Goal: Find specific page/section: Find specific page/section

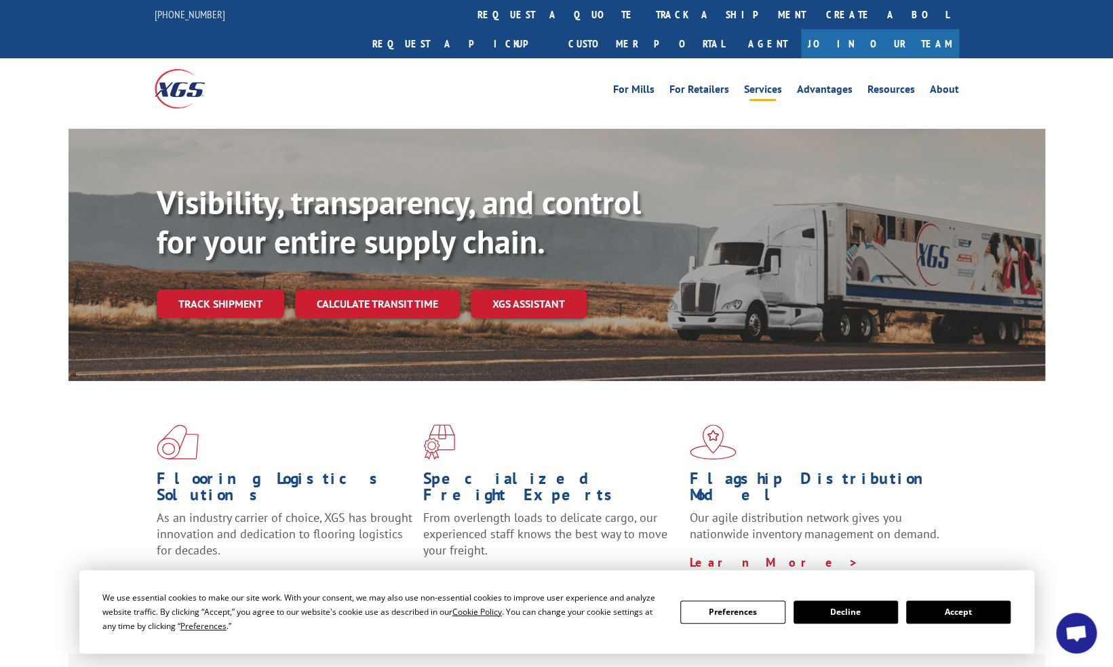
click at [751, 84] on link "Services" at bounding box center [763, 91] width 38 height 15
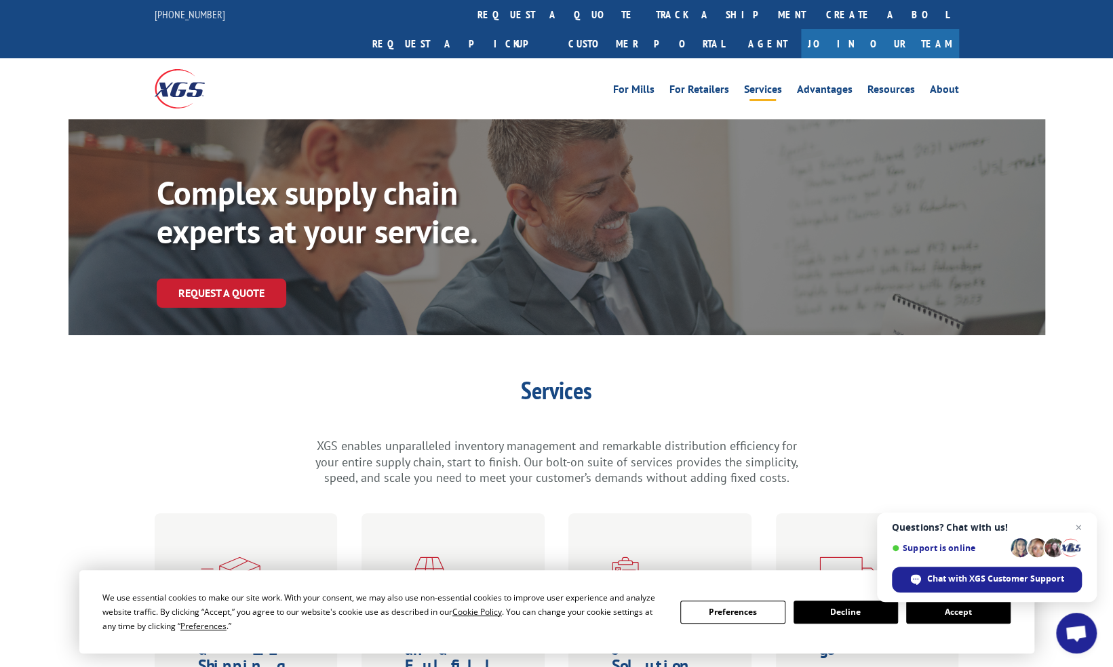
click at [969, 614] on button "Accept" at bounding box center [958, 612] width 104 height 23
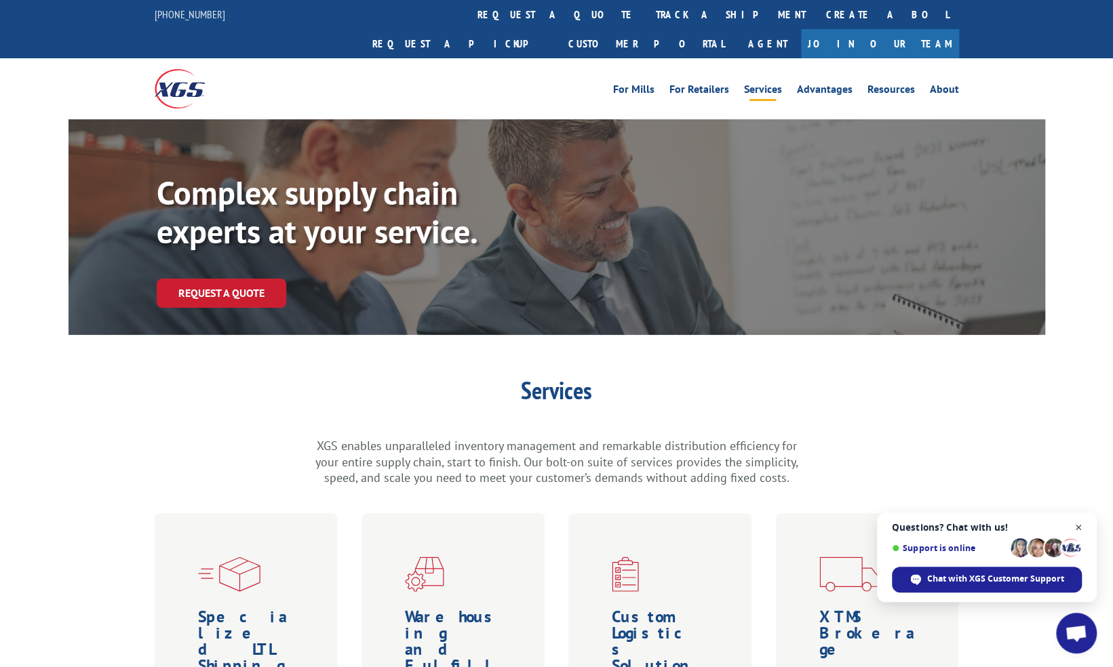
click at [1078, 532] on span "Close chat" at bounding box center [1078, 527] width 17 height 17
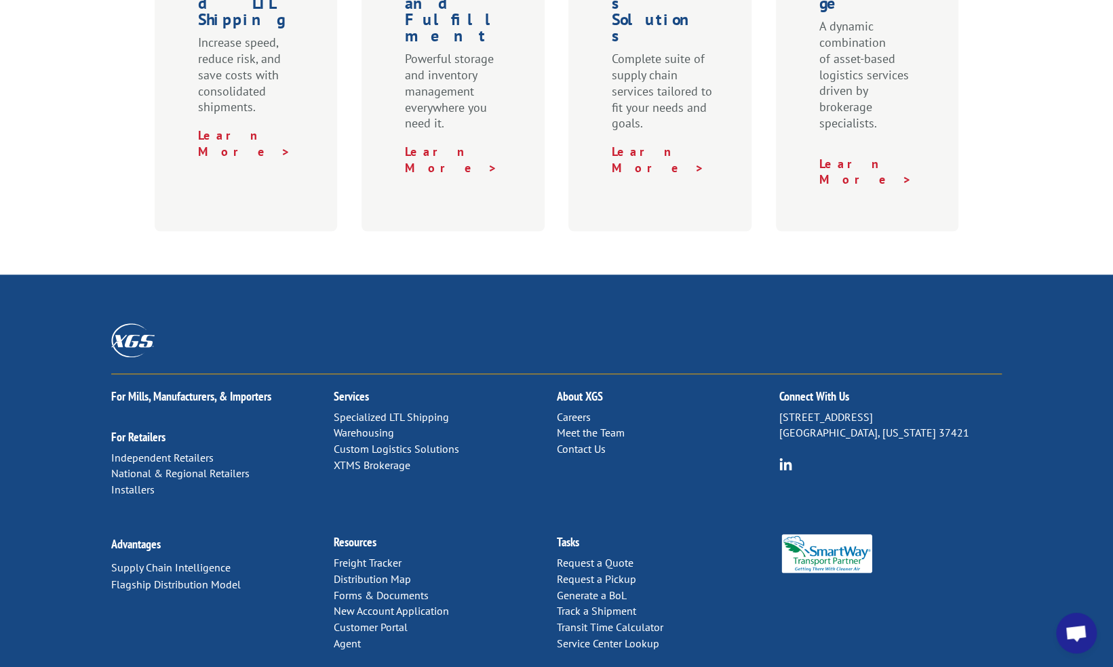
scroll to position [648, 0]
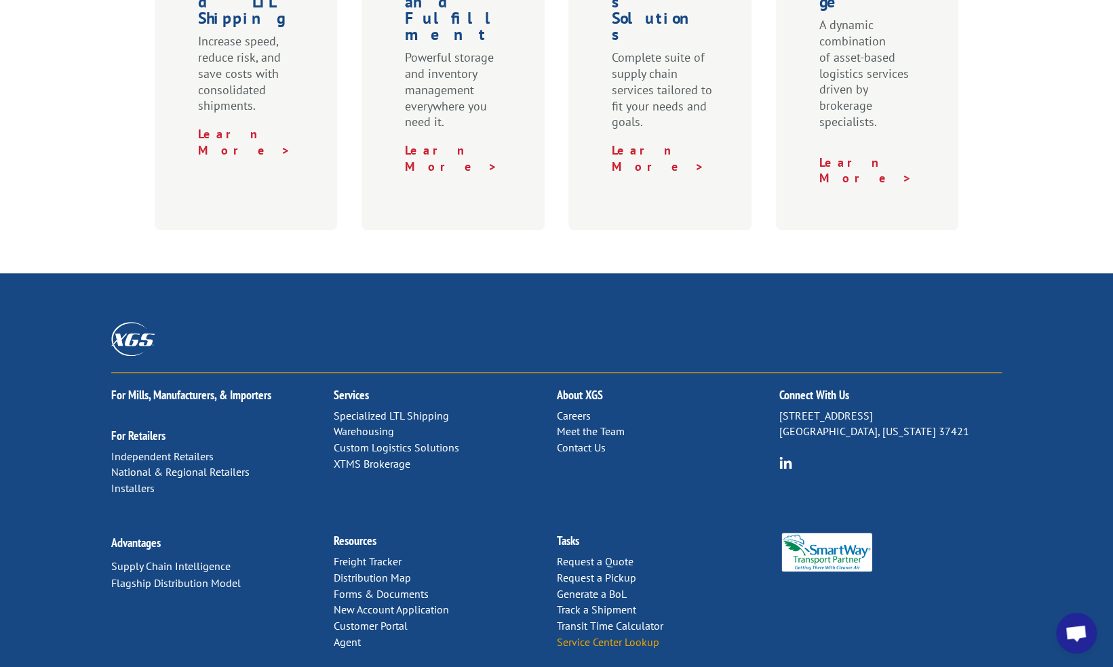
click at [609, 635] on link "Service Center Lookup" at bounding box center [607, 642] width 102 height 14
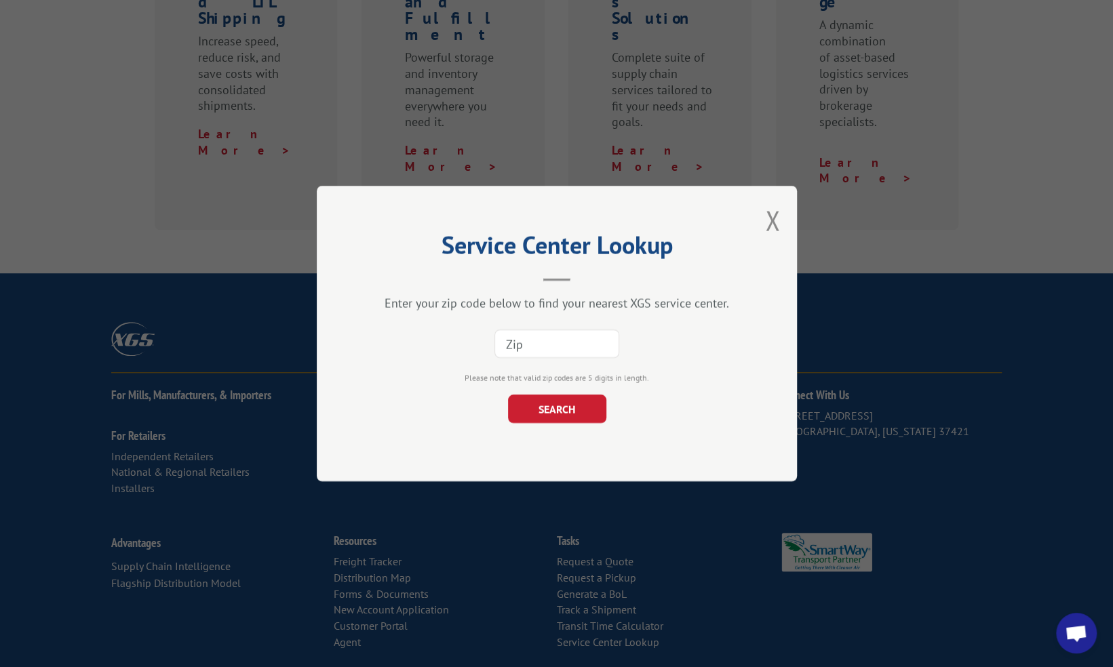
click at [537, 342] on input at bounding box center [556, 344] width 125 height 28
type input "0"
type input "56452"
click at [539, 409] on button "SEARCH" at bounding box center [556, 409] width 98 height 28
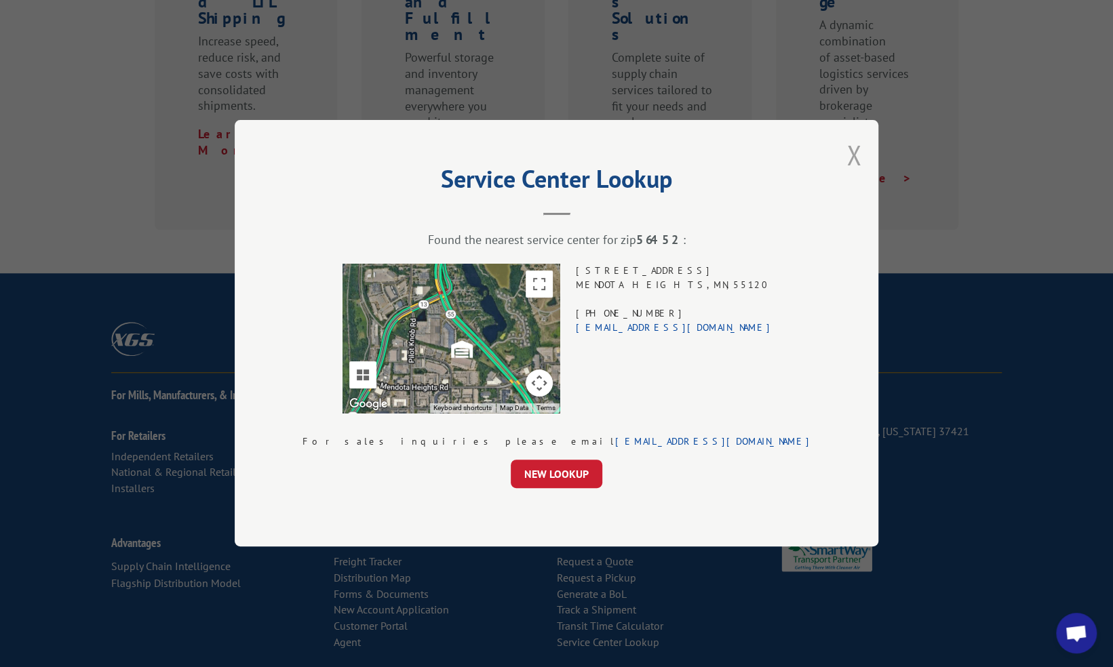
click at [846, 155] on button "Close modal" at bounding box center [853, 155] width 15 height 36
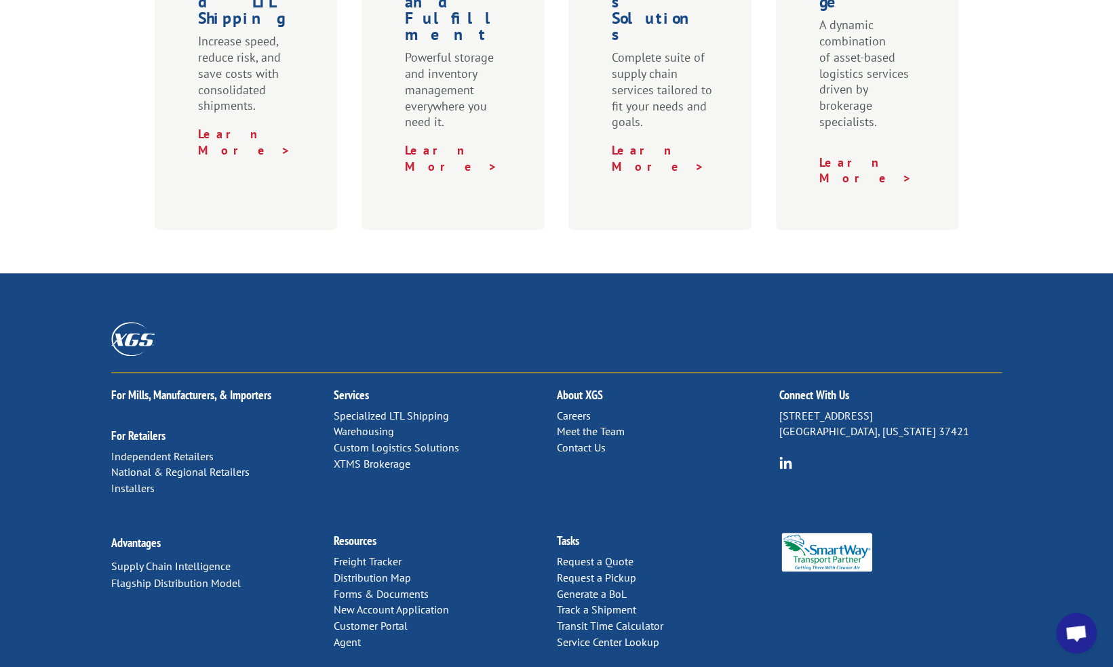
scroll to position [650, 0]
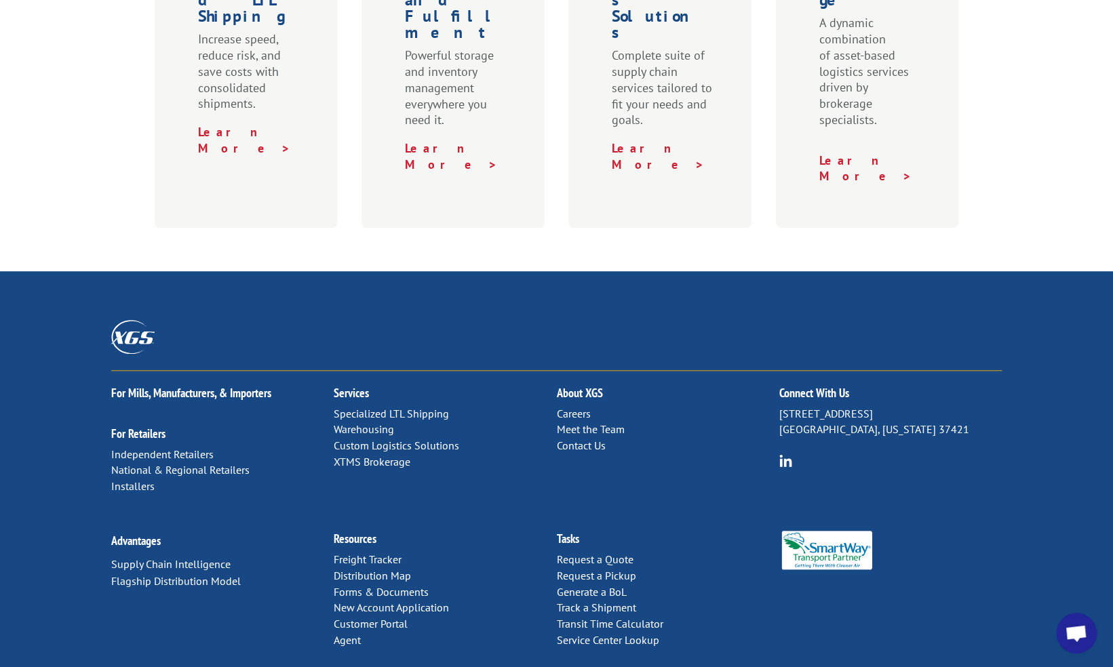
click at [381, 569] on link "Distribution Map" at bounding box center [372, 576] width 77 height 14
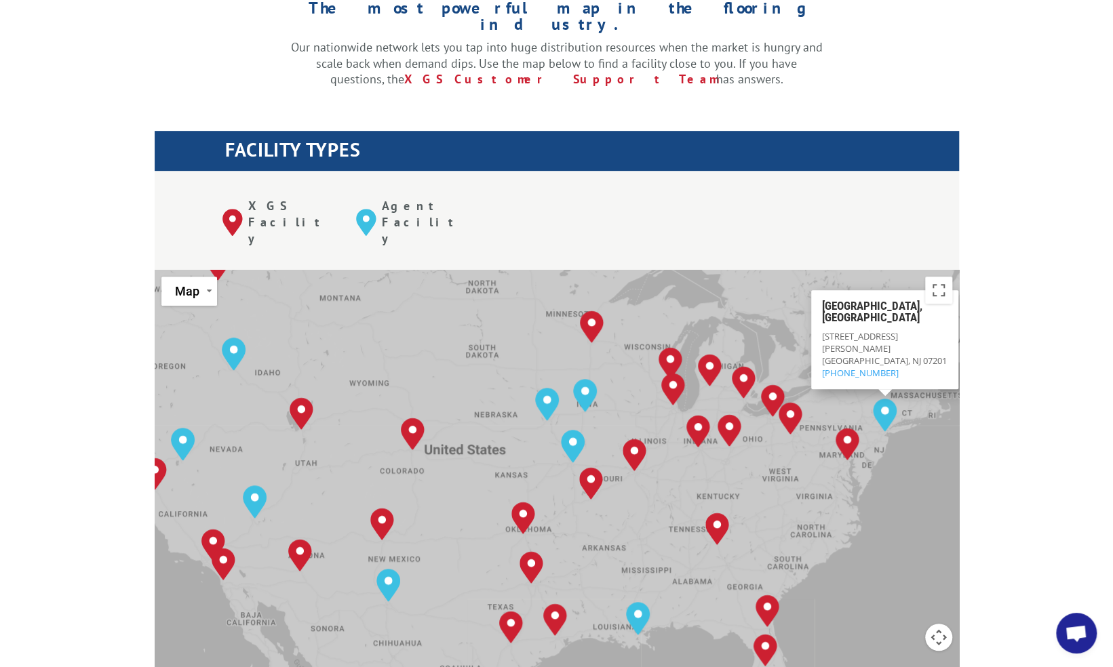
scroll to position [404, 0]
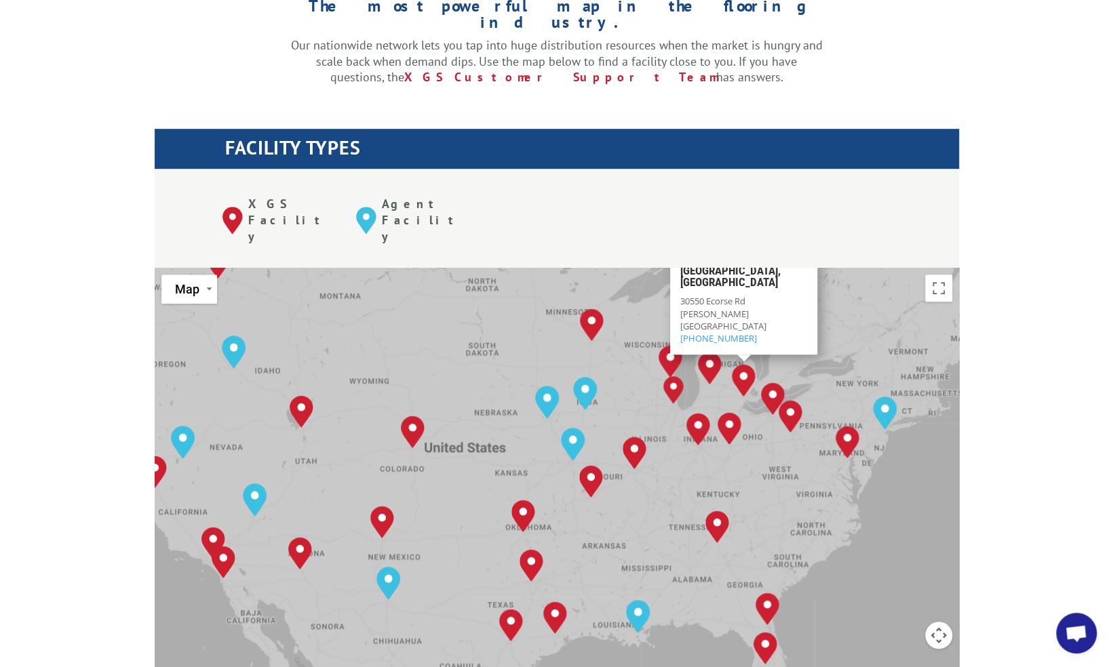
click at [1055, 340] on div "The most powerful map in the flooring industry. Our nationwide network lets you…" at bounding box center [556, 586] width 1113 height 1263
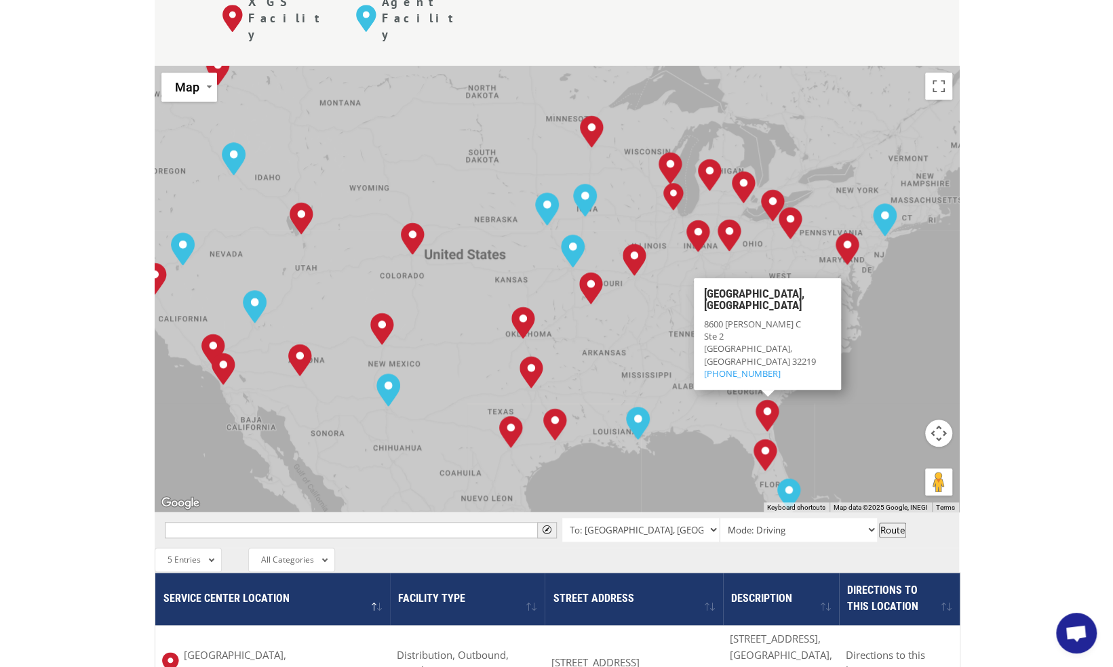
scroll to position [620, 0]
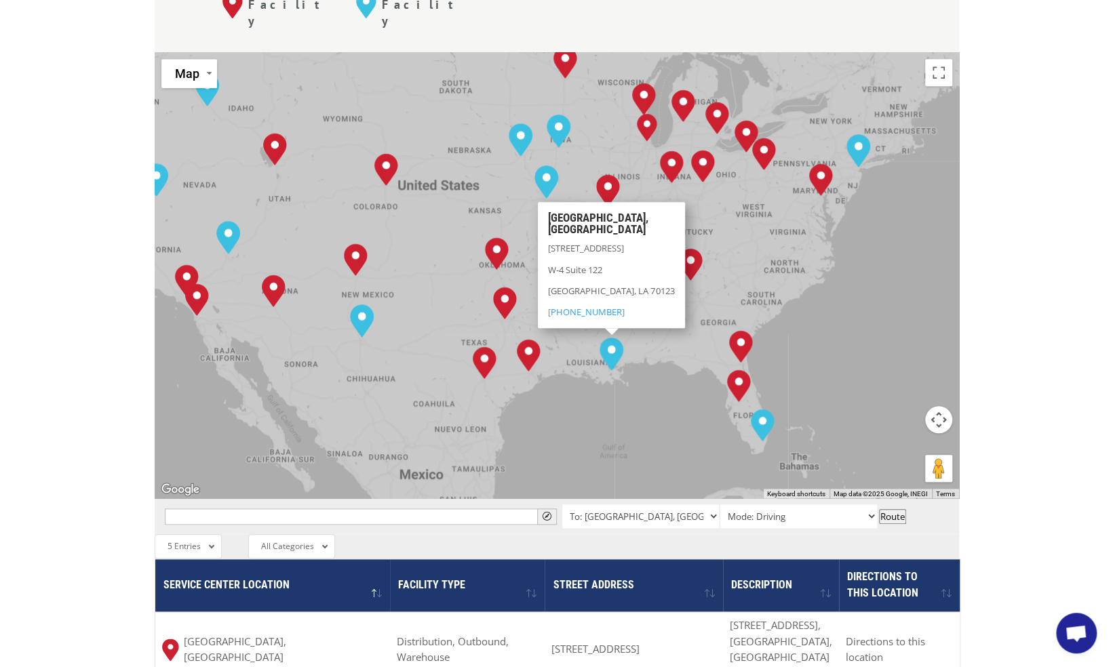
drag, startPoint x: 800, startPoint y: 379, endPoint x: 771, endPoint y: 317, distance: 68.3
click at [771, 317] on div "Albuquerque, NM Baltimore, MD Boise, ID Chicago, IL Chino, CA Cleveland, OH Dal…" at bounding box center [557, 275] width 804 height 446
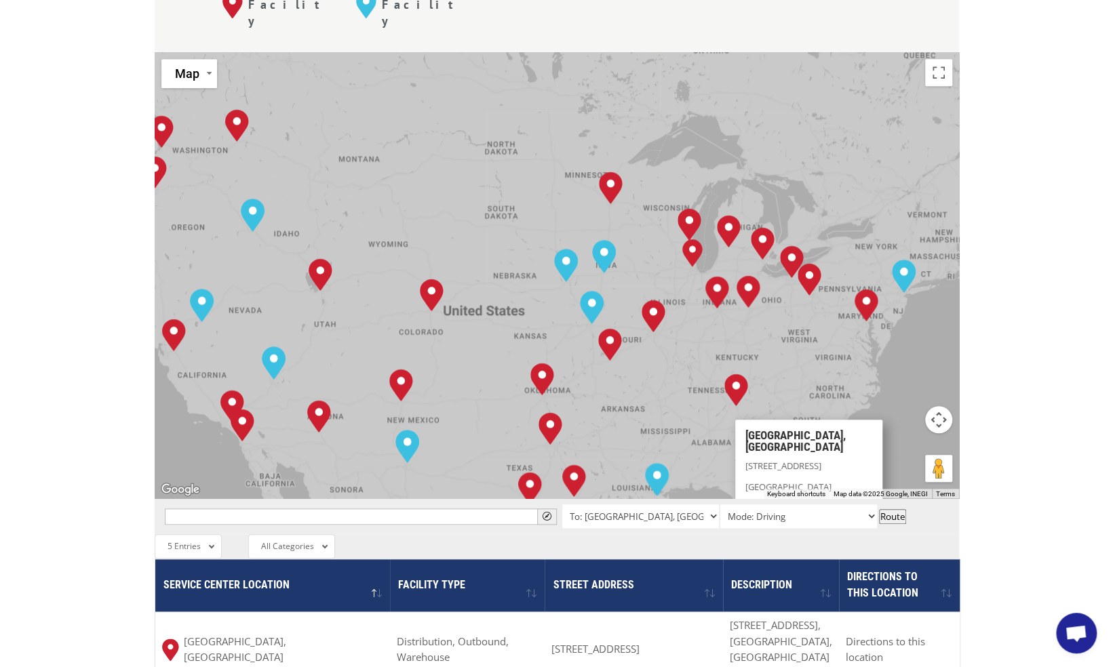
drag, startPoint x: 815, startPoint y: 340, endPoint x: 862, endPoint y: 473, distance: 140.9
click at [862, 473] on div "To navigate the map with touch gestures double-tap and hold your finger on the …" at bounding box center [557, 527] width 804 height 950
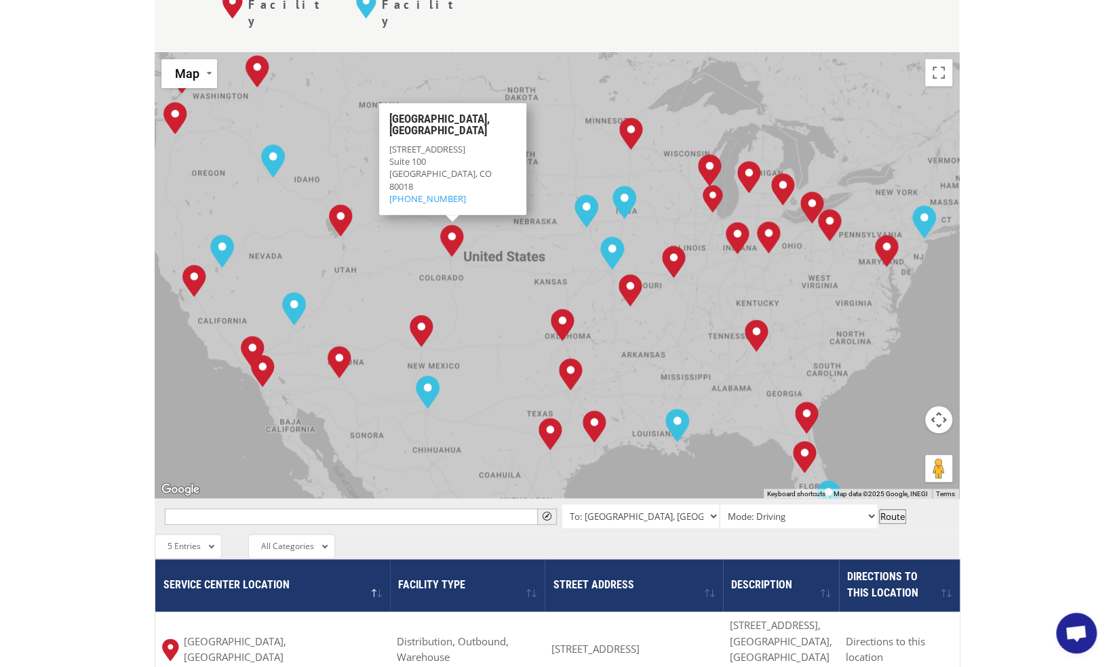
drag, startPoint x: 477, startPoint y: 293, endPoint x: 505, endPoint y: 225, distance: 73.0
click at [505, 225] on div "Albuquerque, NM Baltimore, MD Boise, ID Chicago, IL Chino, CA Cleveland, OH Dal…" at bounding box center [557, 275] width 804 height 446
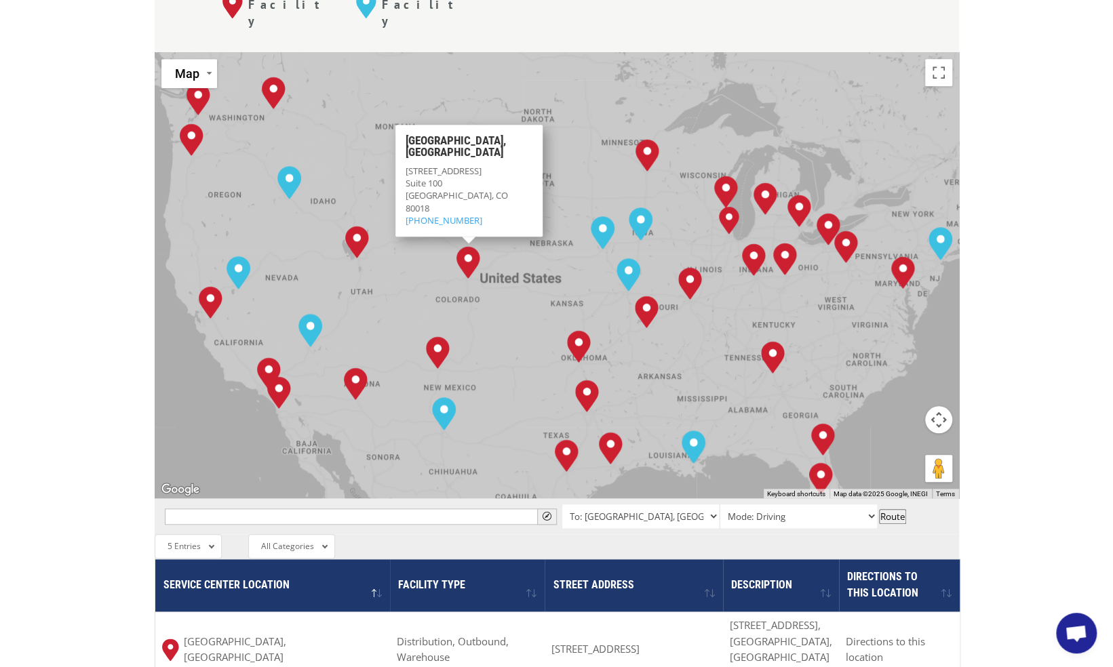
drag, startPoint x: 505, startPoint y: 225, endPoint x: 517, endPoint y: 264, distance: 41.4
click at [517, 264] on div "Albuquerque, NM Baltimore, MD Boise, ID Chicago, IL Chino, CA Cleveland, OH Dal…" at bounding box center [557, 275] width 804 height 446
